Goal: Information Seeking & Learning: Find specific fact

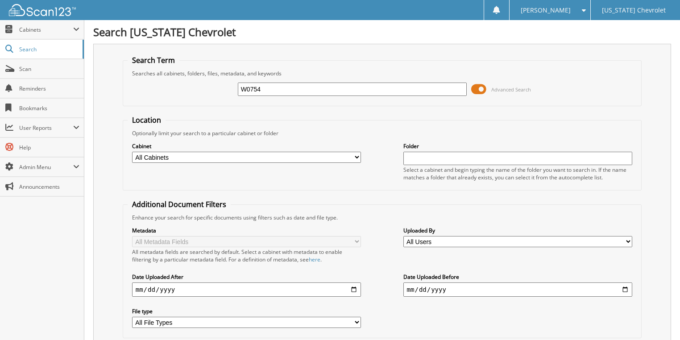
type input "W0754"
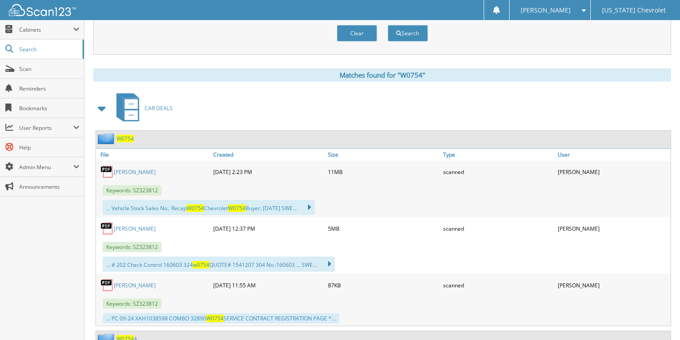
scroll to position [357, 0]
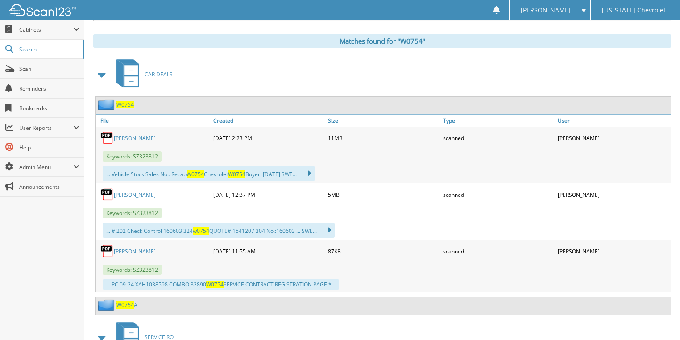
click at [129, 134] on link "SWEITZER" at bounding box center [135, 138] width 42 height 8
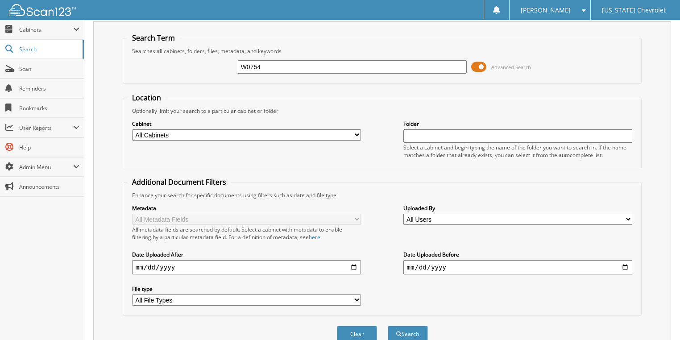
scroll to position [0, 0]
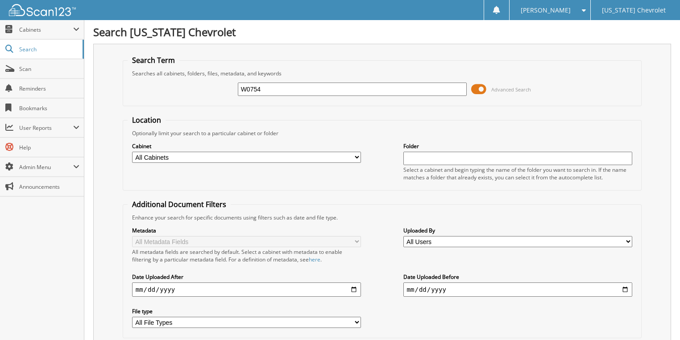
drag, startPoint x: 273, startPoint y: 86, endPoint x: 171, endPoint y: 93, distance: 102.8
click at [171, 93] on div "W0754 Advanced Search" at bounding box center [382, 89] width 509 height 24
type input "W0756"
